Goal: Use online tool/utility: Utilize a website feature to perform a specific function

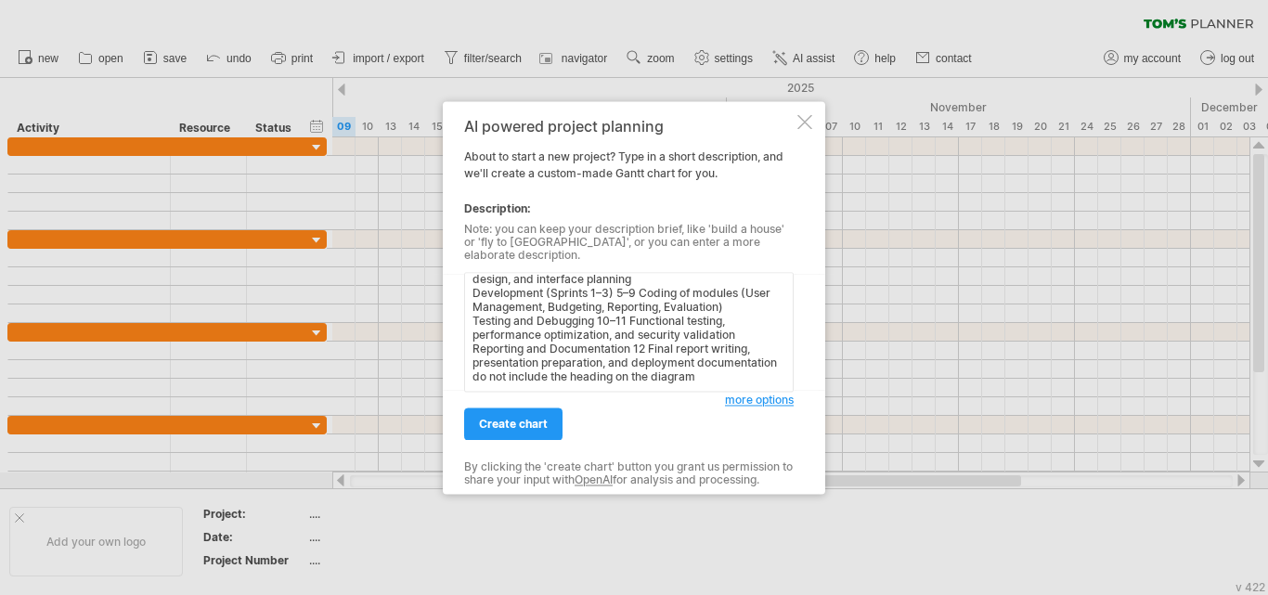
scroll to position [98, 0]
type textarea "Figure 3.3: Project Schedule for SBMS Development Phase Duration (Weeks) Activi…"
click at [537, 420] on span "create chart" at bounding box center [513, 424] width 69 height 14
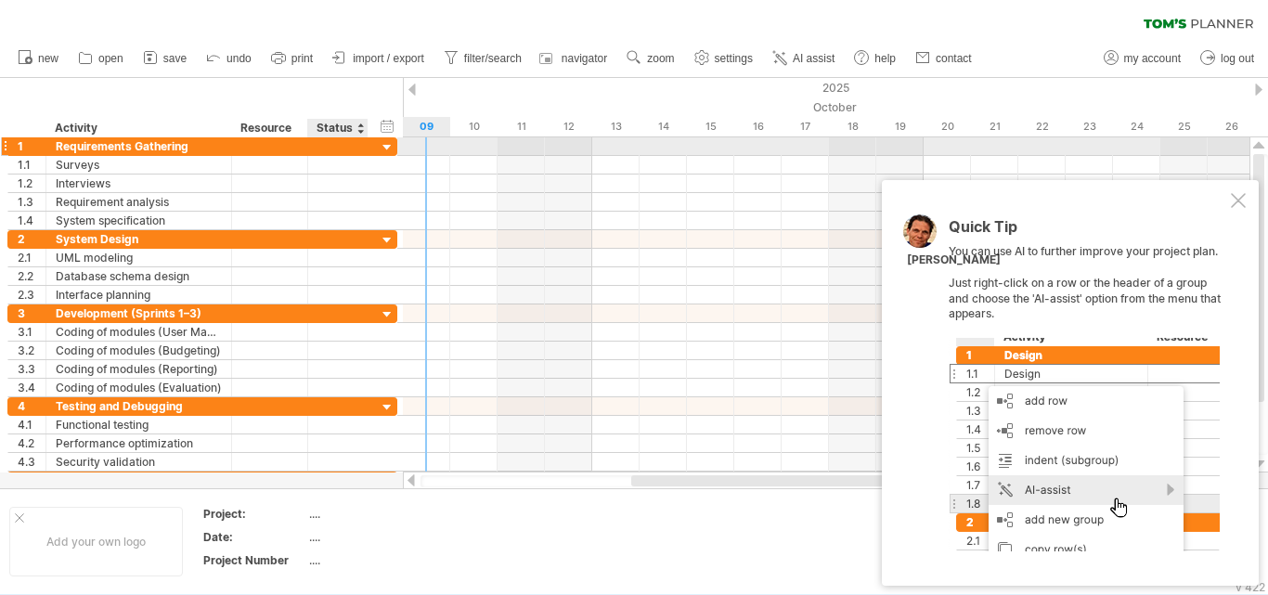
click at [390, 148] on div at bounding box center [388, 148] width 18 height 18
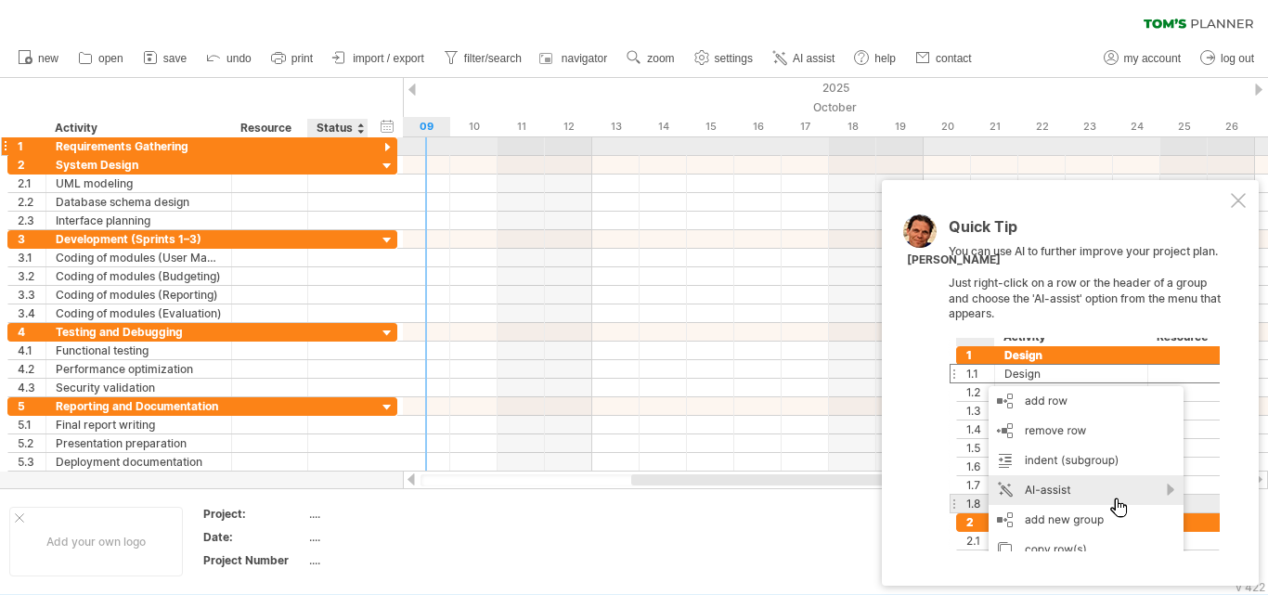
click at [390, 148] on div at bounding box center [388, 148] width 18 height 18
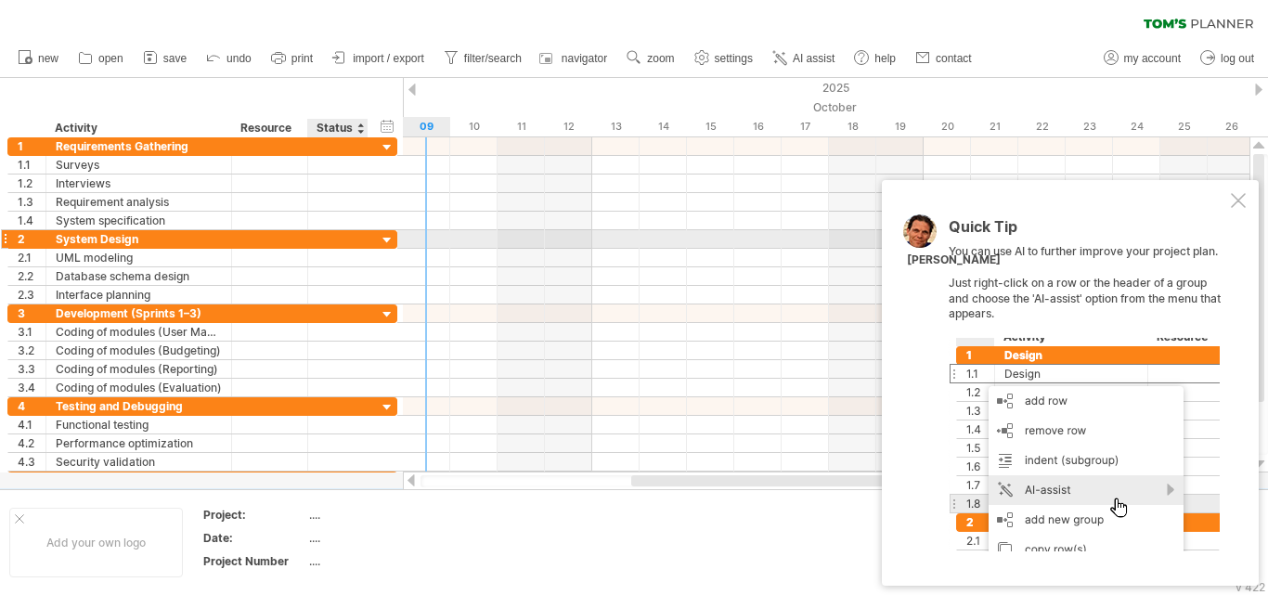
click at [385, 239] on div at bounding box center [388, 241] width 18 height 18
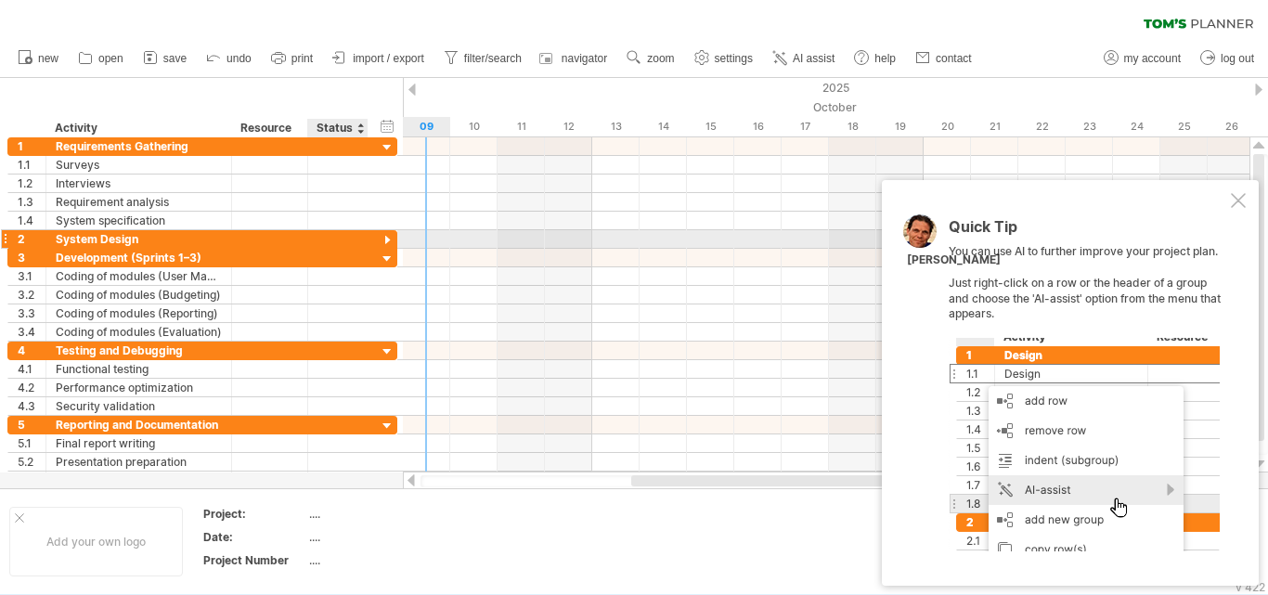
click at [385, 239] on div at bounding box center [388, 241] width 18 height 18
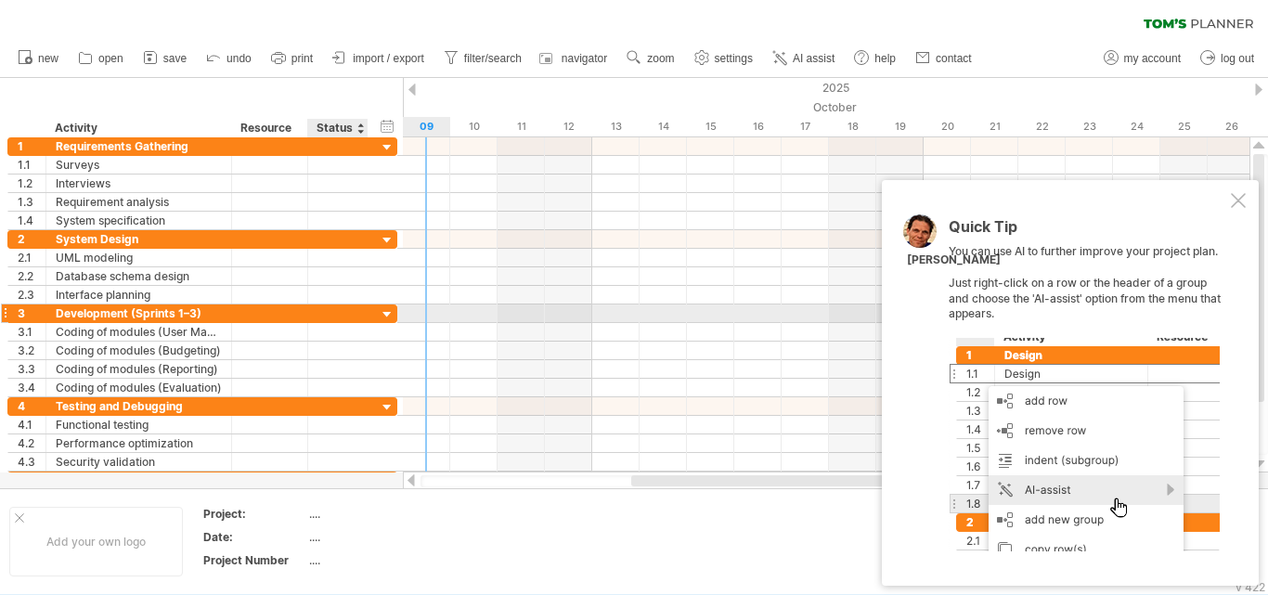
click at [387, 313] on div at bounding box center [388, 315] width 18 height 18
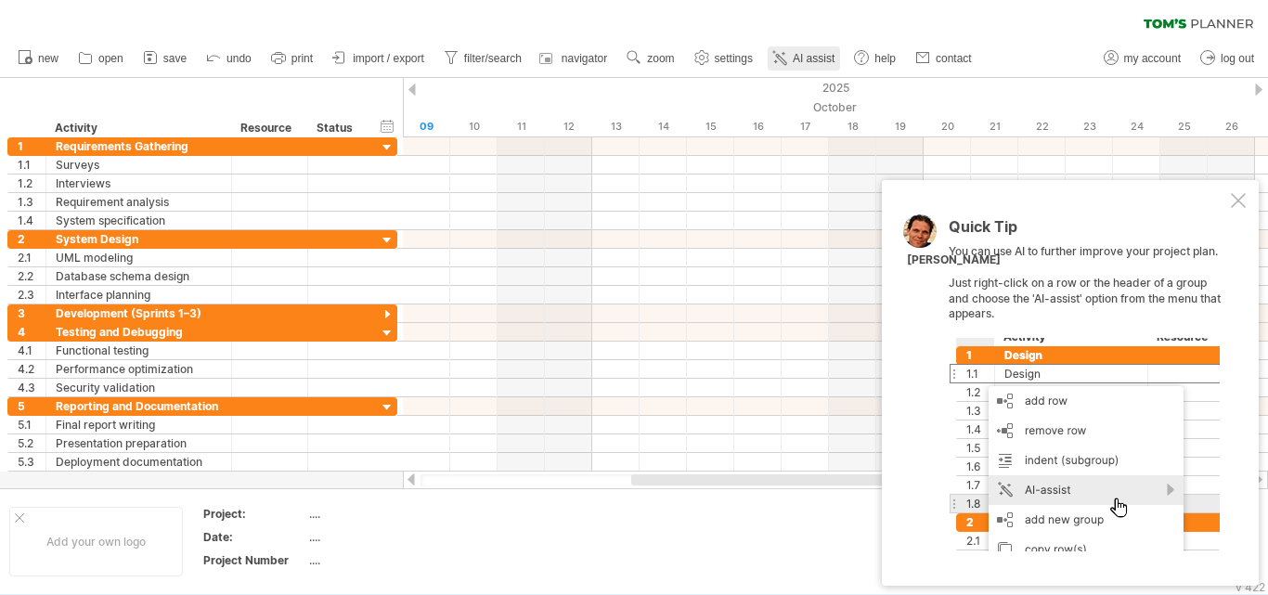
click at [805, 63] on span "AI assist" at bounding box center [814, 58] width 42 height 13
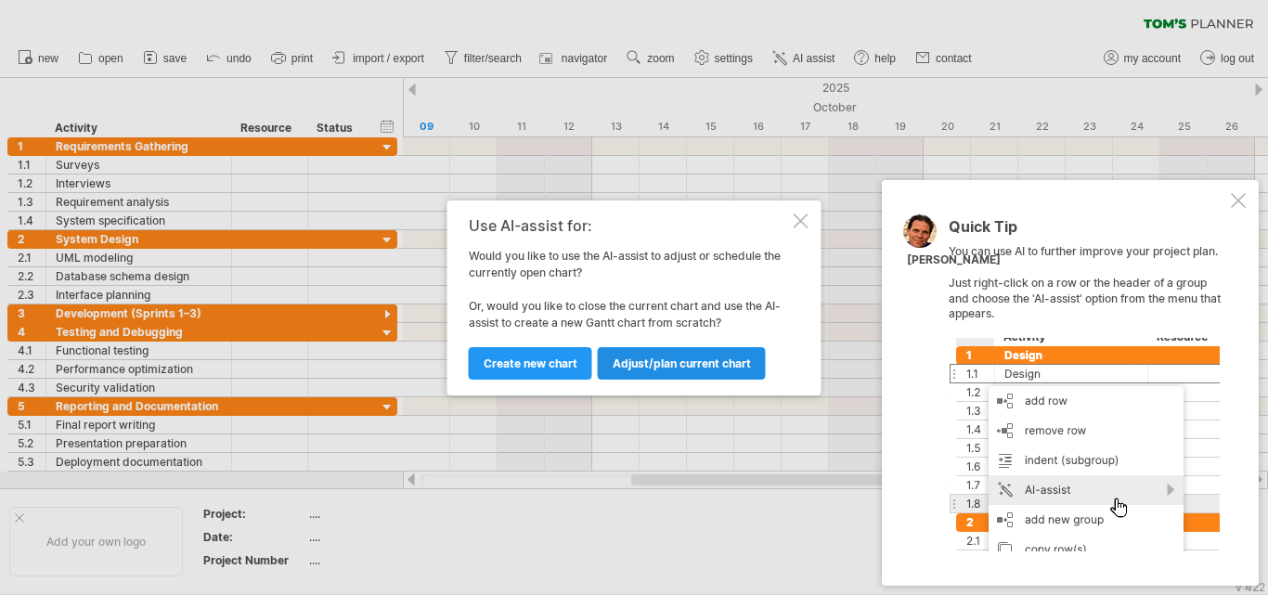
click at [644, 367] on span "Adjust/plan current chart" at bounding box center [682, 363] width 138 height 14
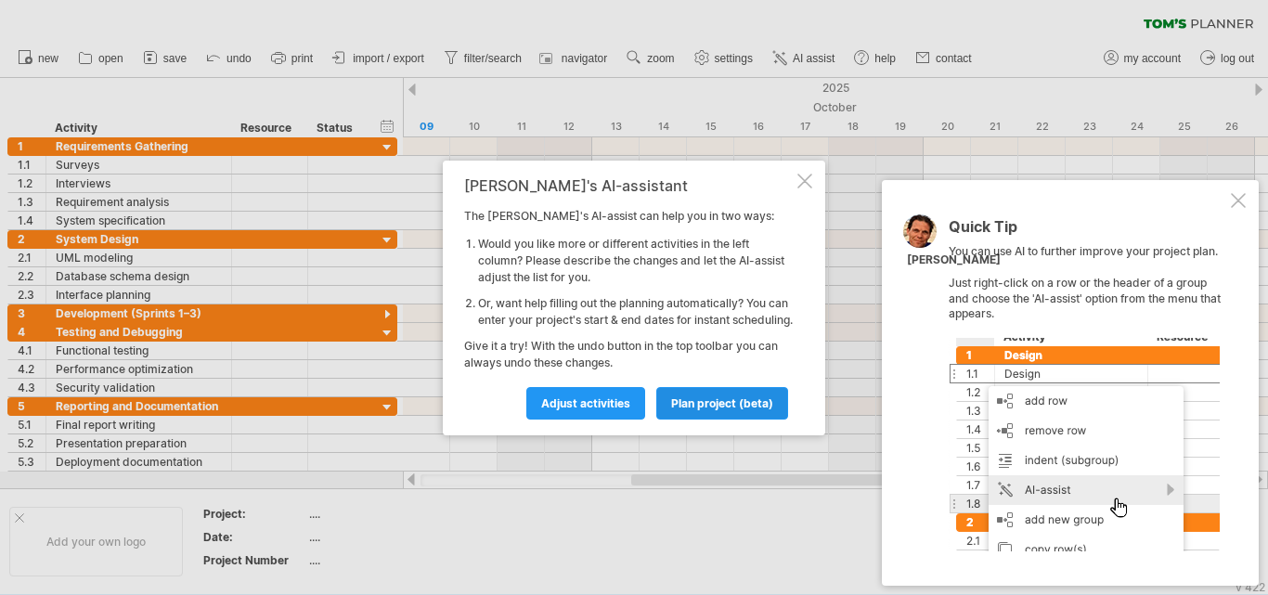
click at [706, 408] on span "plan project (beta)" at bounding box center [722, 403] width 102 height 14
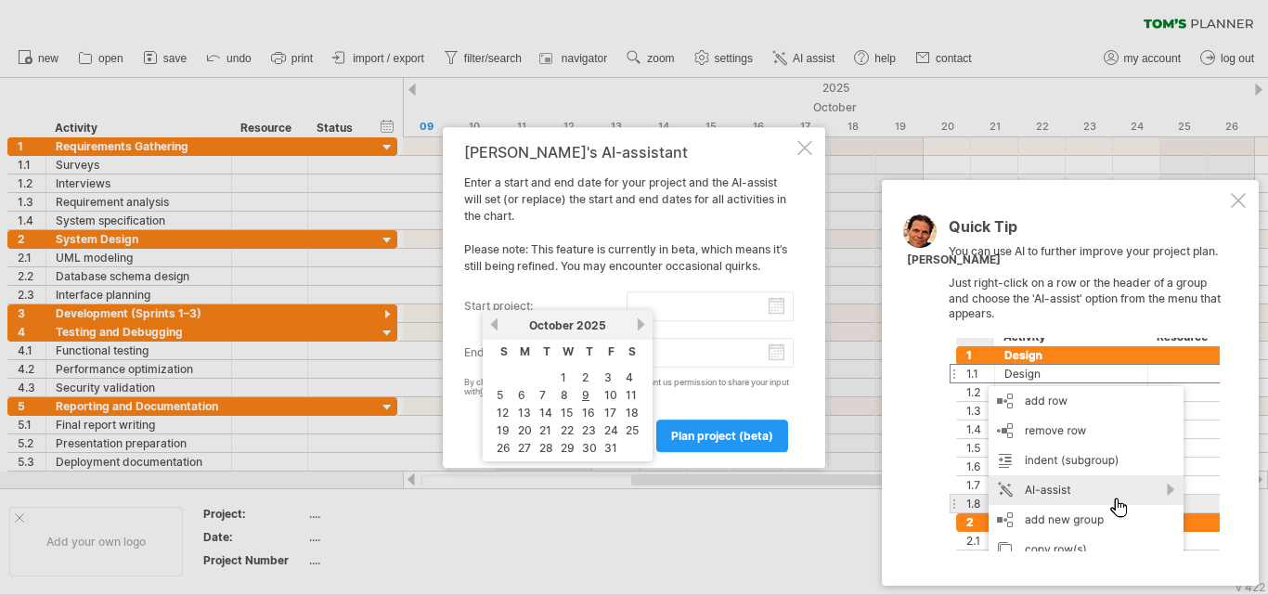
click at [667, 318] on input "start project:" at bounding box center [711, 306] width 168 height 30
click at [682, 297] on input "start project:" at bounding box center [711, 306] width 168 height 30
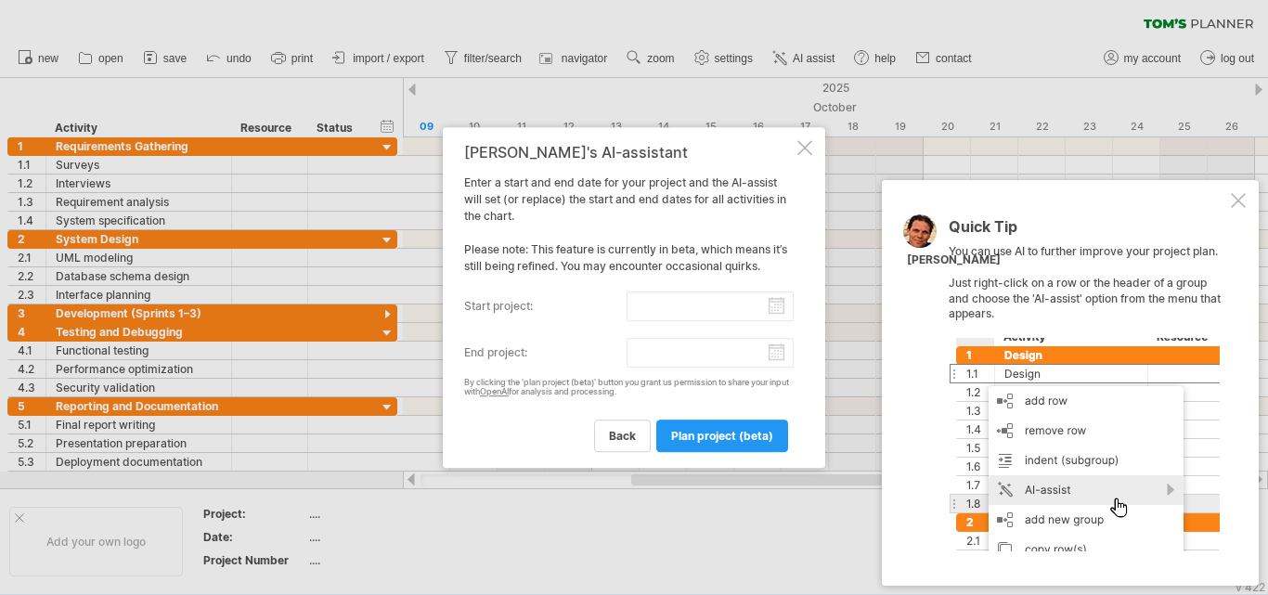
click at [806, 148] on div at bounding box center [804, 147] width 15 height 15
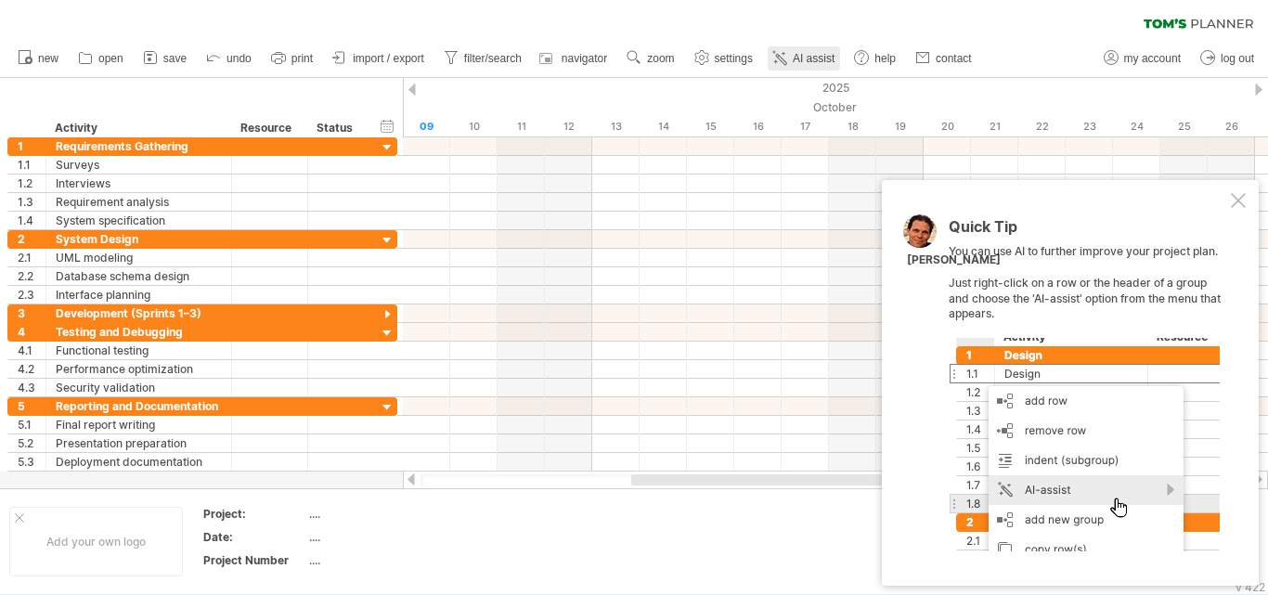
click at [823, 59] on span "AI assist" at bounding box center [814, 58] width 42 height 13
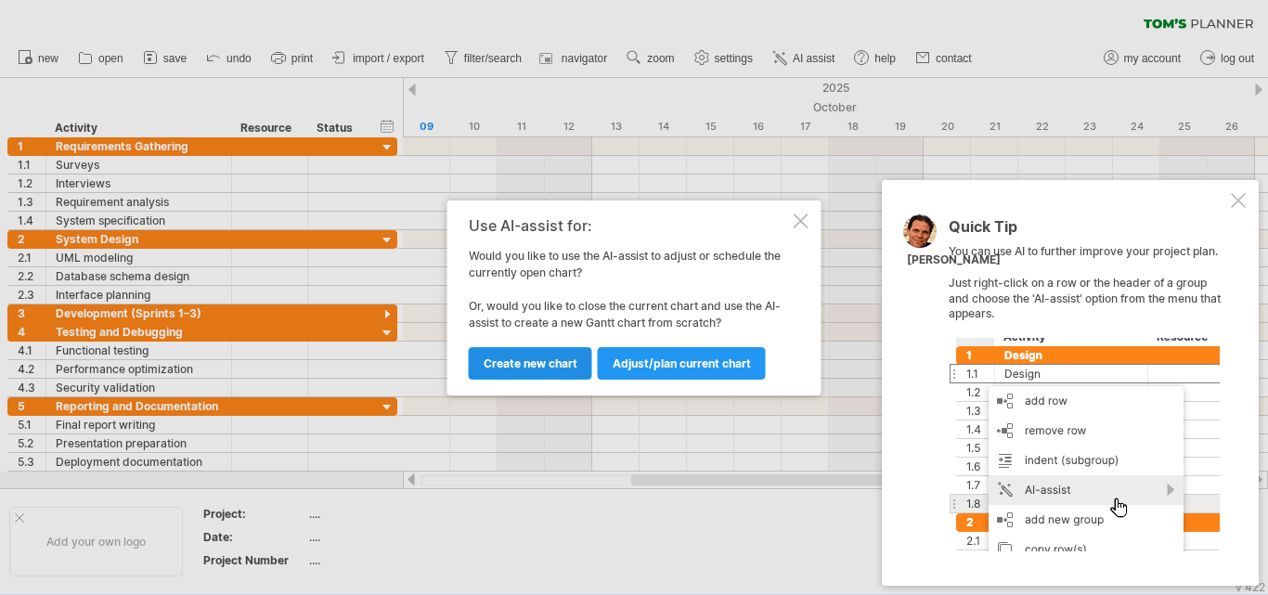
click at [542, 371] on link "Create new chart" at bounding box center [530, 363] width 123 height 32
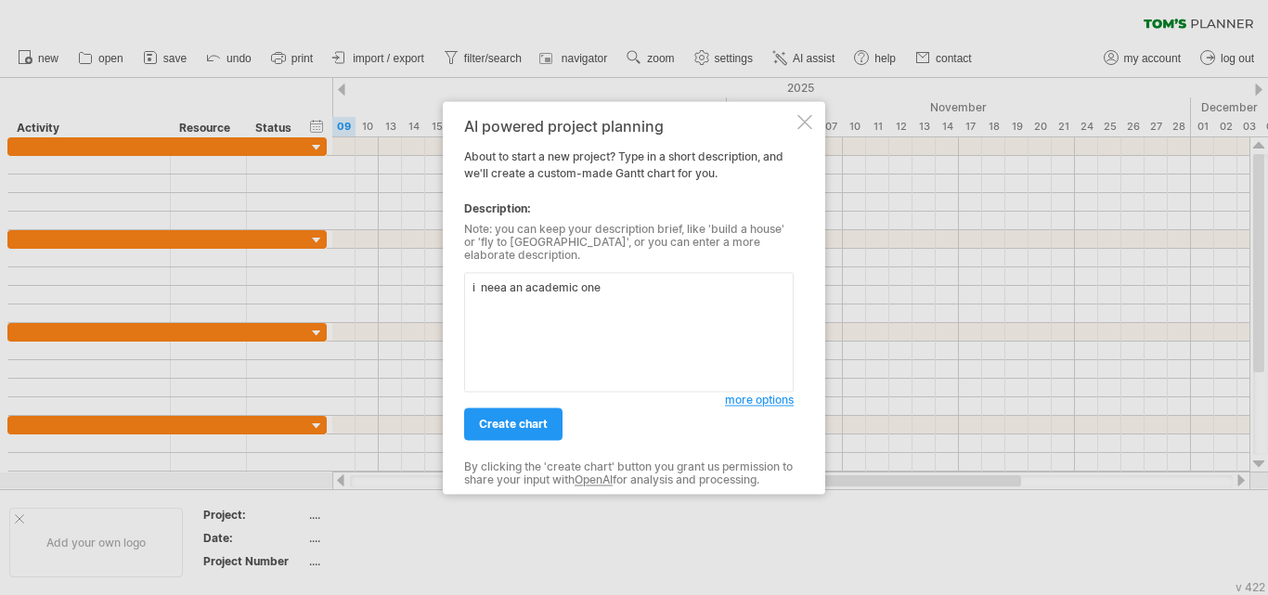
click at [509, 278] on textarea "i neea an academic one" at bounding box center [629, 332] width 330 height 120
click at [626, 282] on textarea "i need an academic one" at bounding box center [629, 332] width 330 height 120
paste textarea "Figure 3.3: Project Schedule for SBMS Development Phase Duration (Weeks) Activi…"
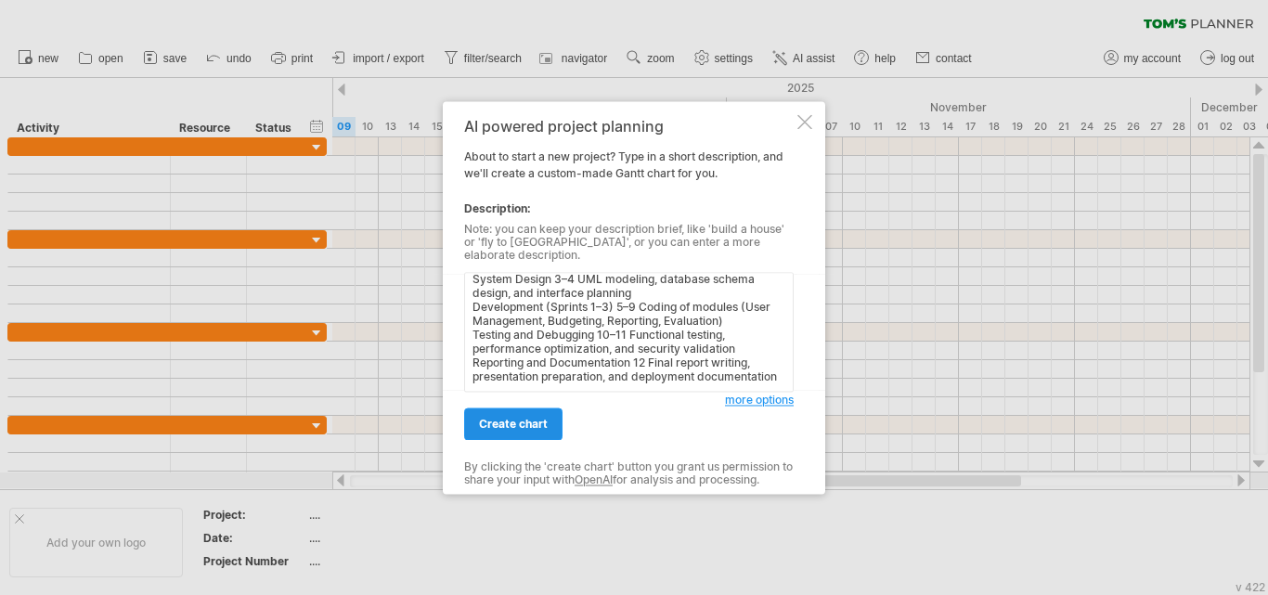
type textarea "i need an academic one Figure 3.3: Project Schedule for SBMS Development Phase …"
click at [543, 420] on span "create chart" at bounding box center [513, 424] width 69 height 14
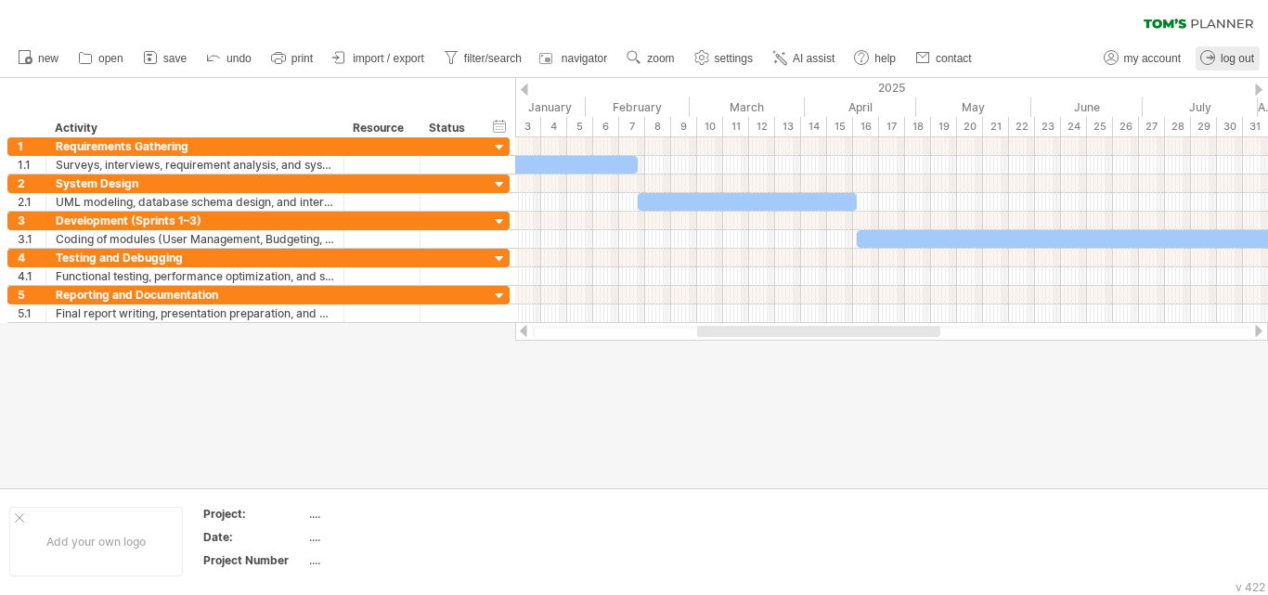
click at [1211, 58] on icon at bounding box center [1207, 57] width 19 height 19
